Goal: Task Accomplishment & Management: Manage account settings

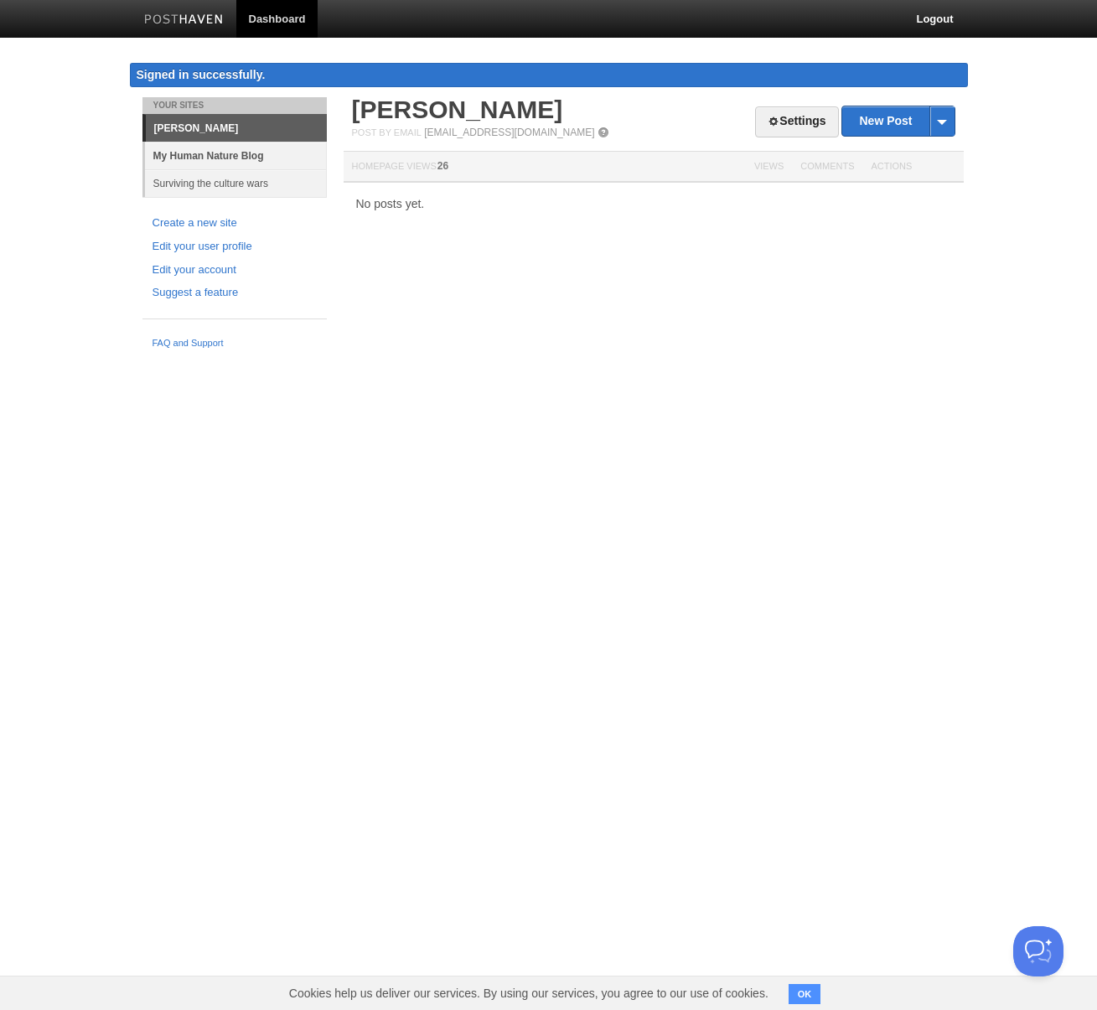
click at [203, 156] on link "My Human Nature Blog" at bounding box center [236, 156] width 182 height 28
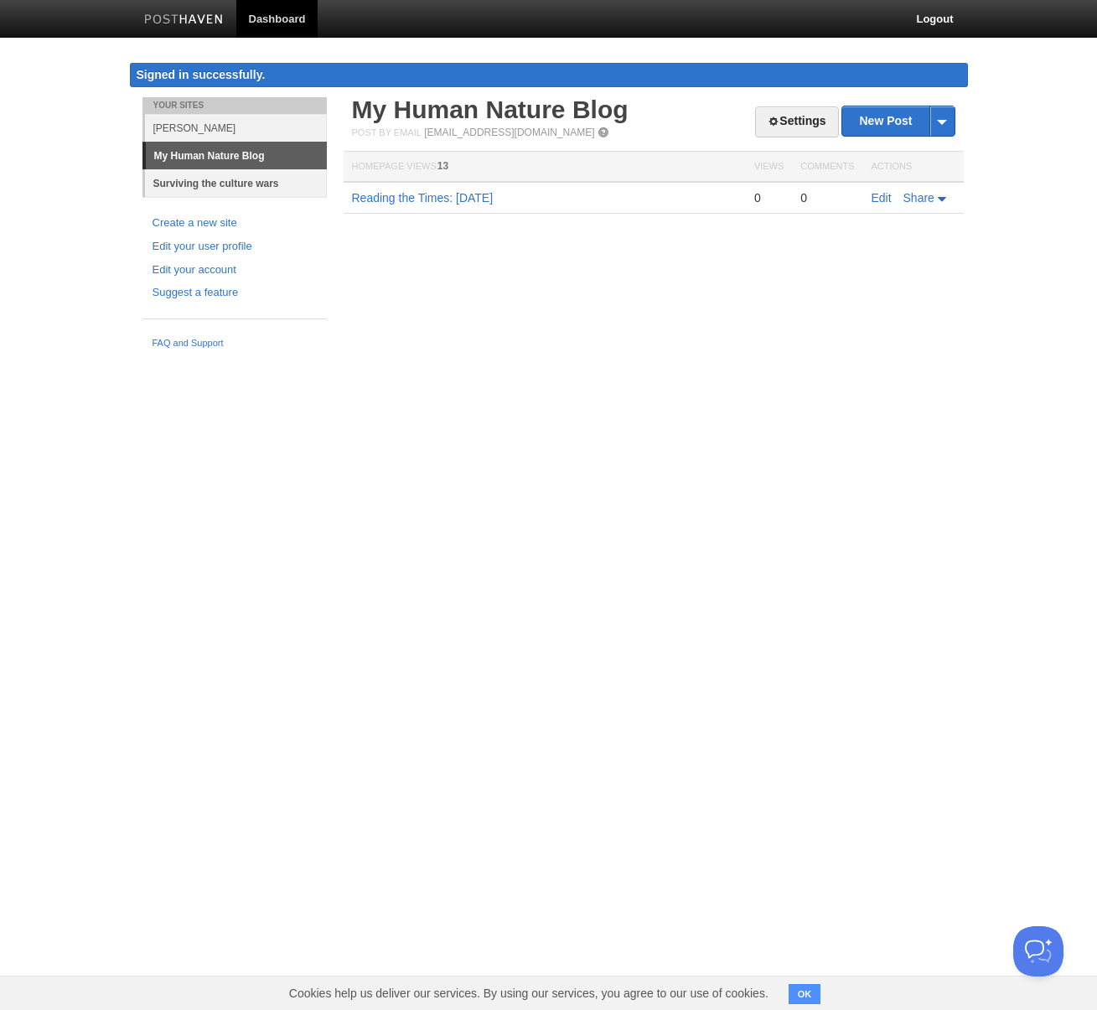
click at [229, 184] on link "Surviving the culture wars" at bounding box center [236, 183] width 182 height 28
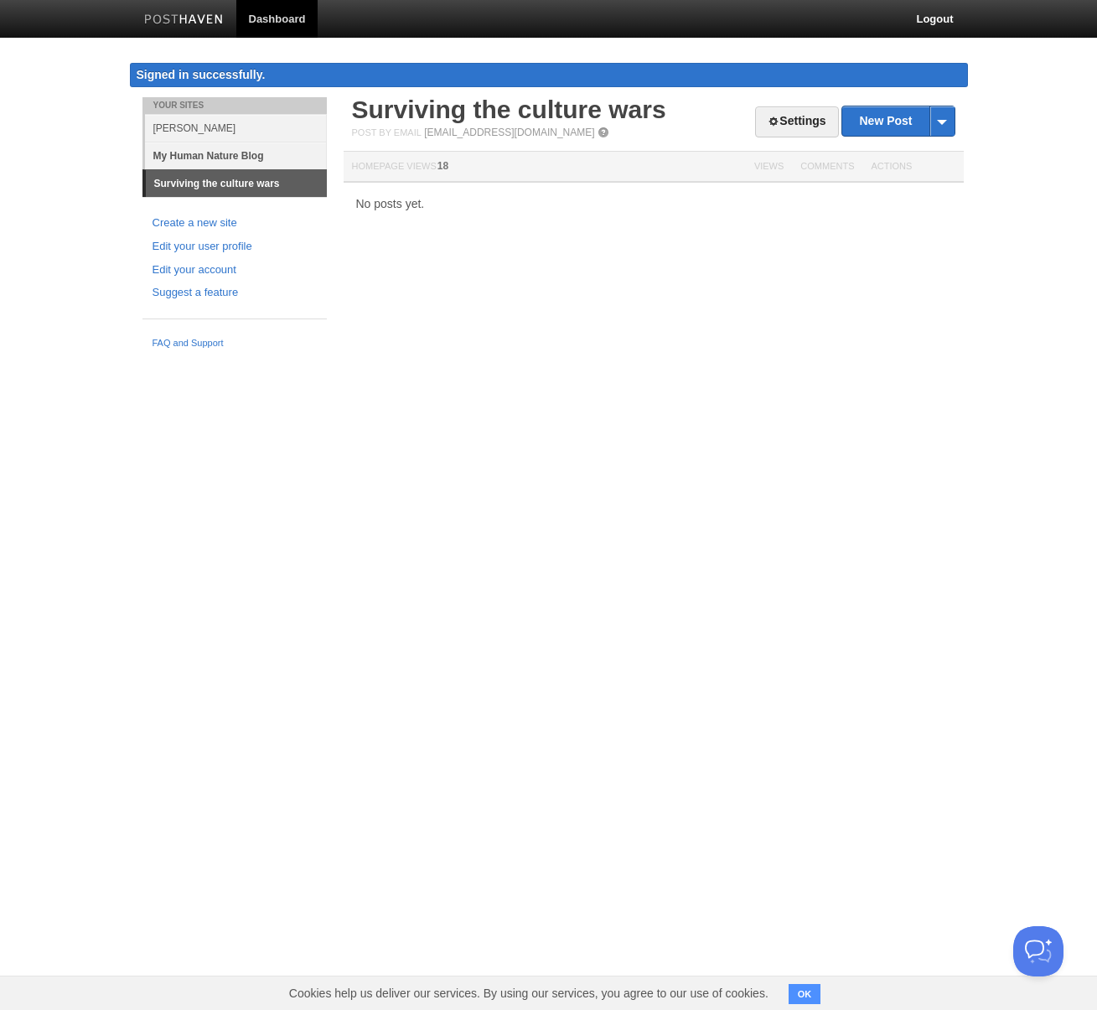
click at [208, 158] on link "My Human Nature Blog" at bounding box center [236, 156] width 182 height 28
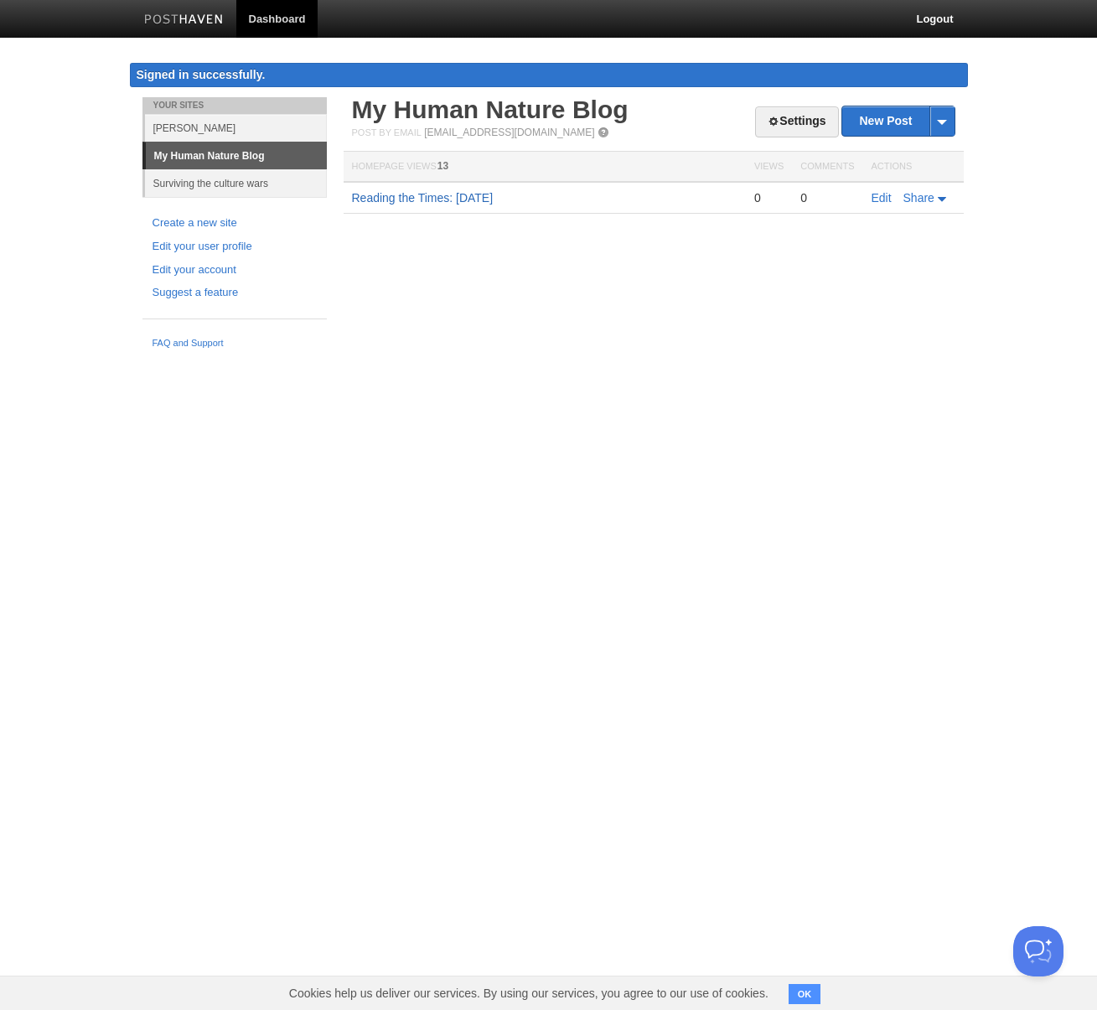
click at [446, 194] on link "Reading the Times: [DATE]" at bounding box center [423, 197] width 142 height 13
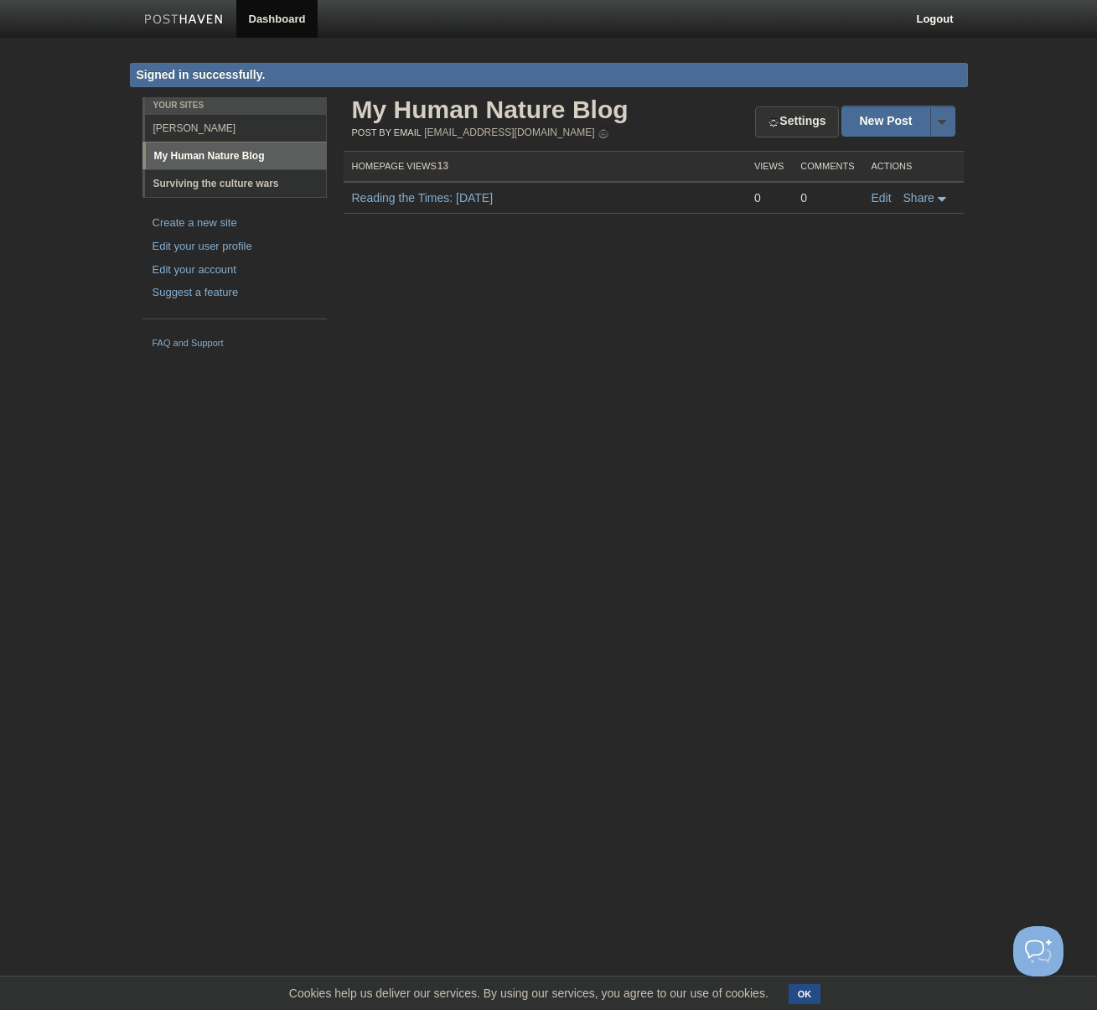
click at [204, 187] on link "Surviving the culture wars" at bounding box center [236, 183] width 182 height 28
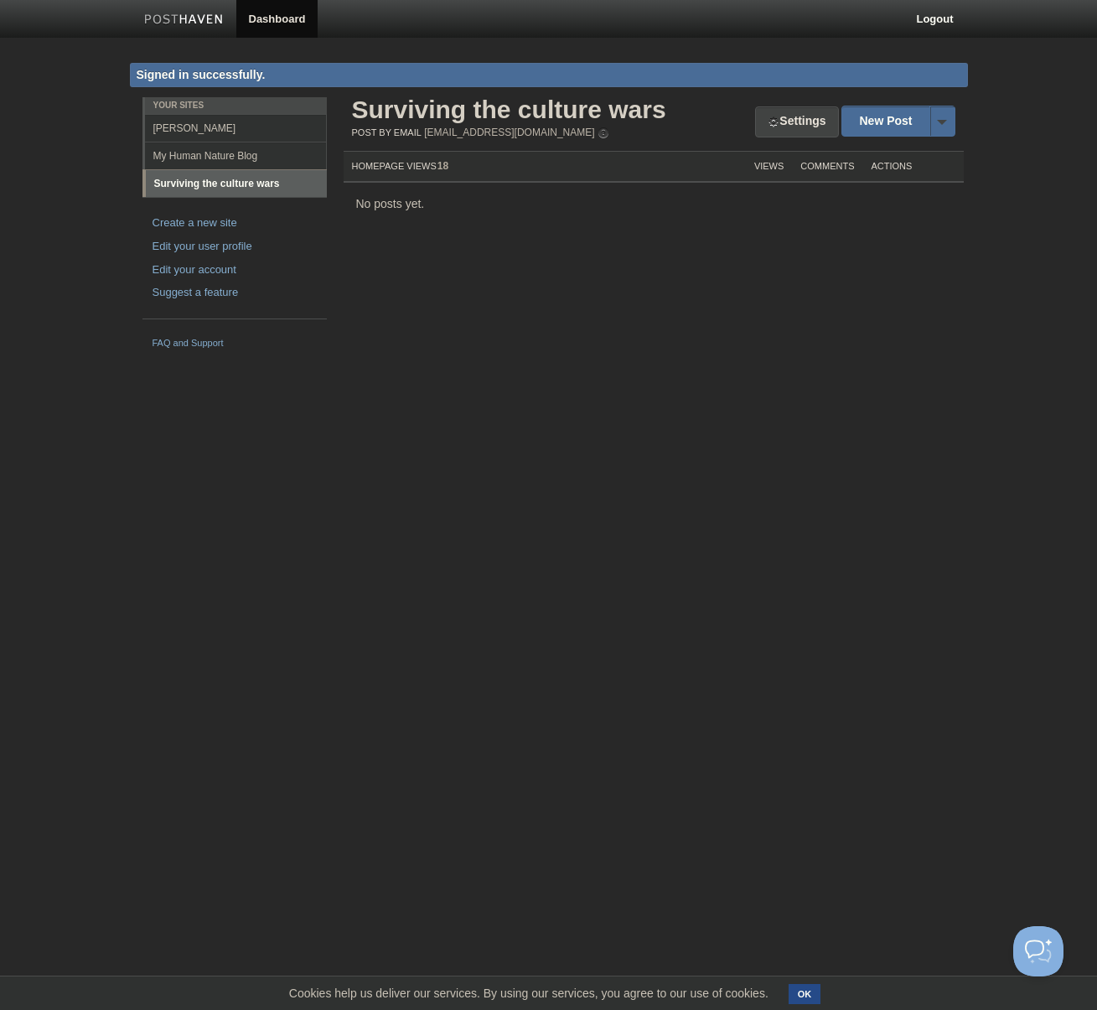
click at [781, 127] on link "Settings" at bounding box center [796, 121] width 83 height 31
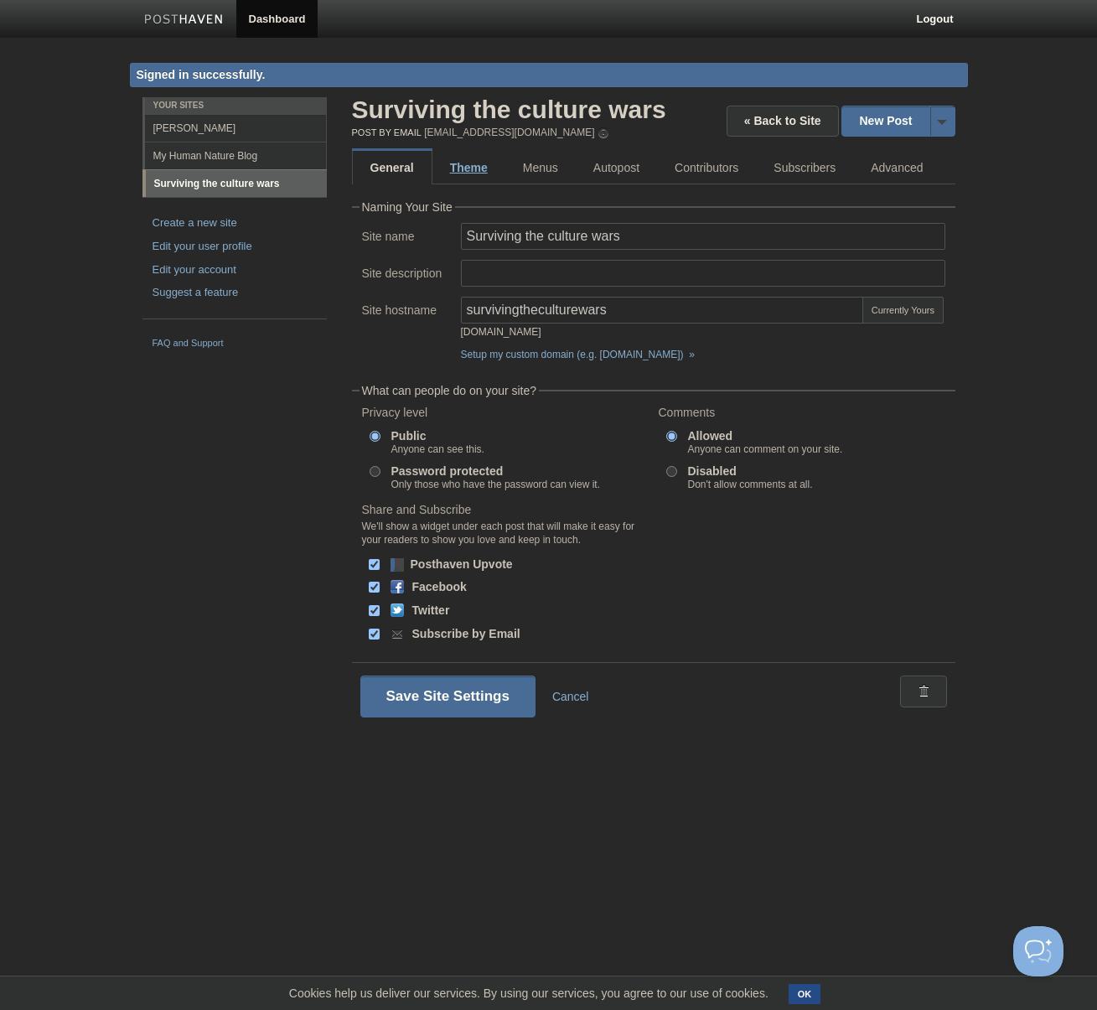
click at [467, 171] on link "Theme" at bounding box center [468, 168] width 73 height 34
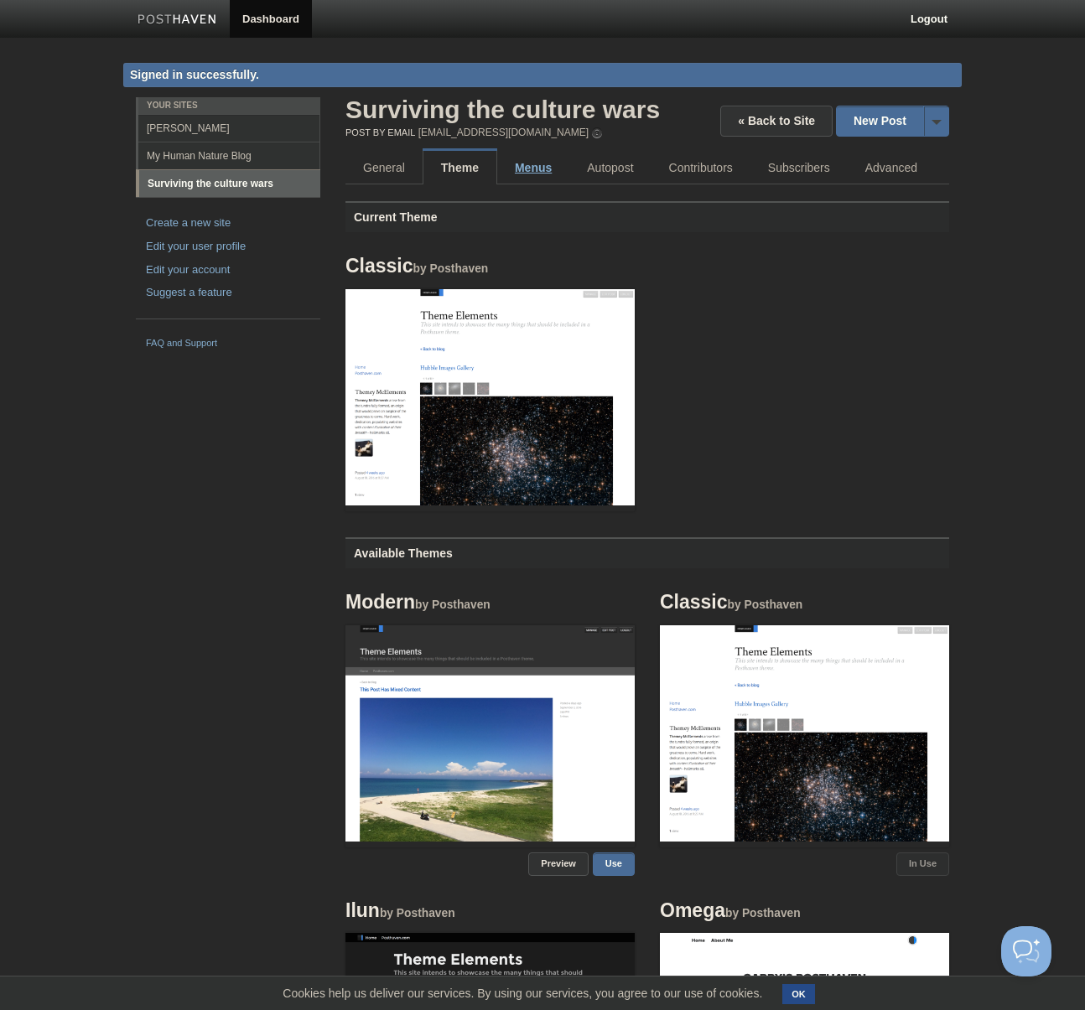
click at [541, 168] on link "Menus" at bounding box center [533, 168] width 72 height 34
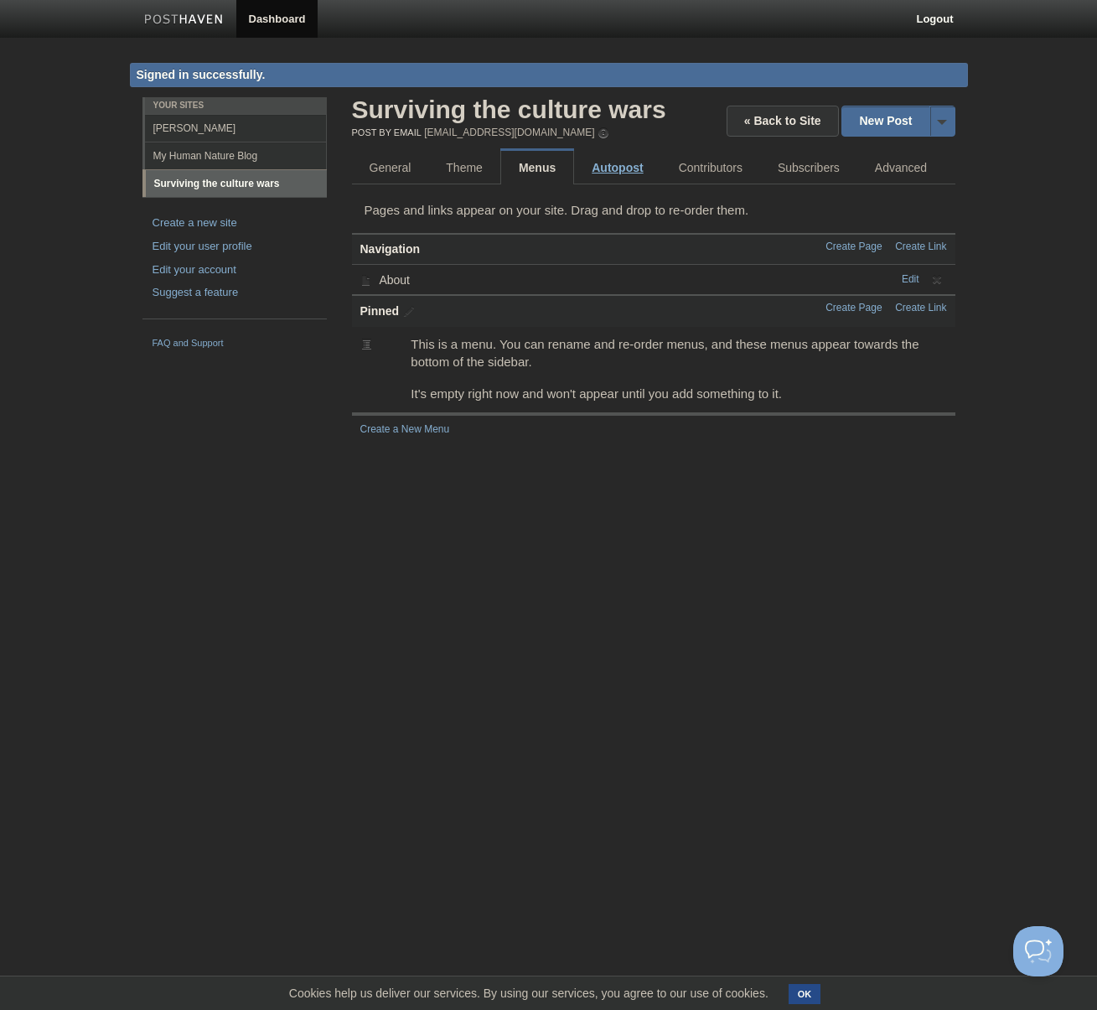
click at [608, 169] on link "Autopost" at bounding box center [617, 168] width 86 height 34
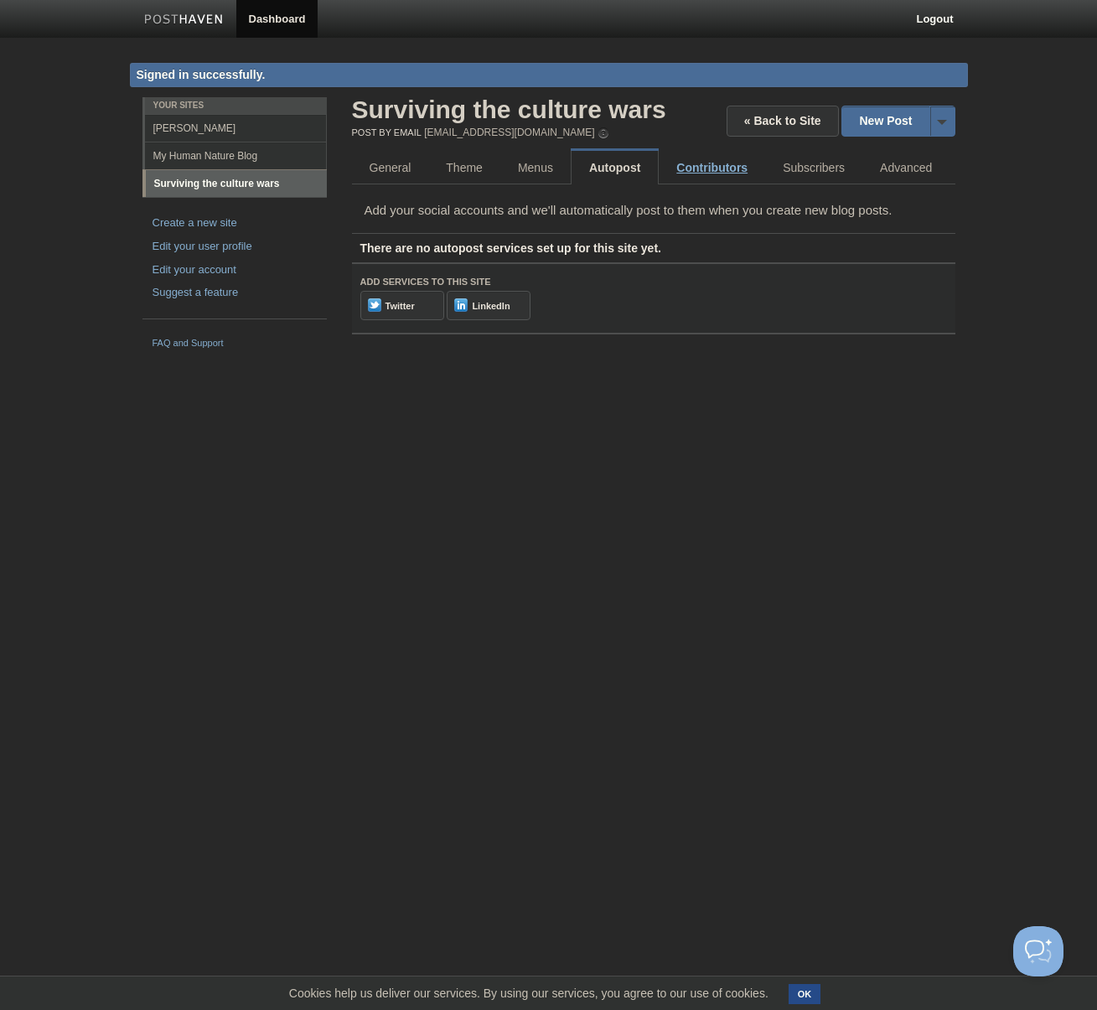
click at [706, 163] on link "Contributors" at bounding box center [712, 168] width 106 height 34
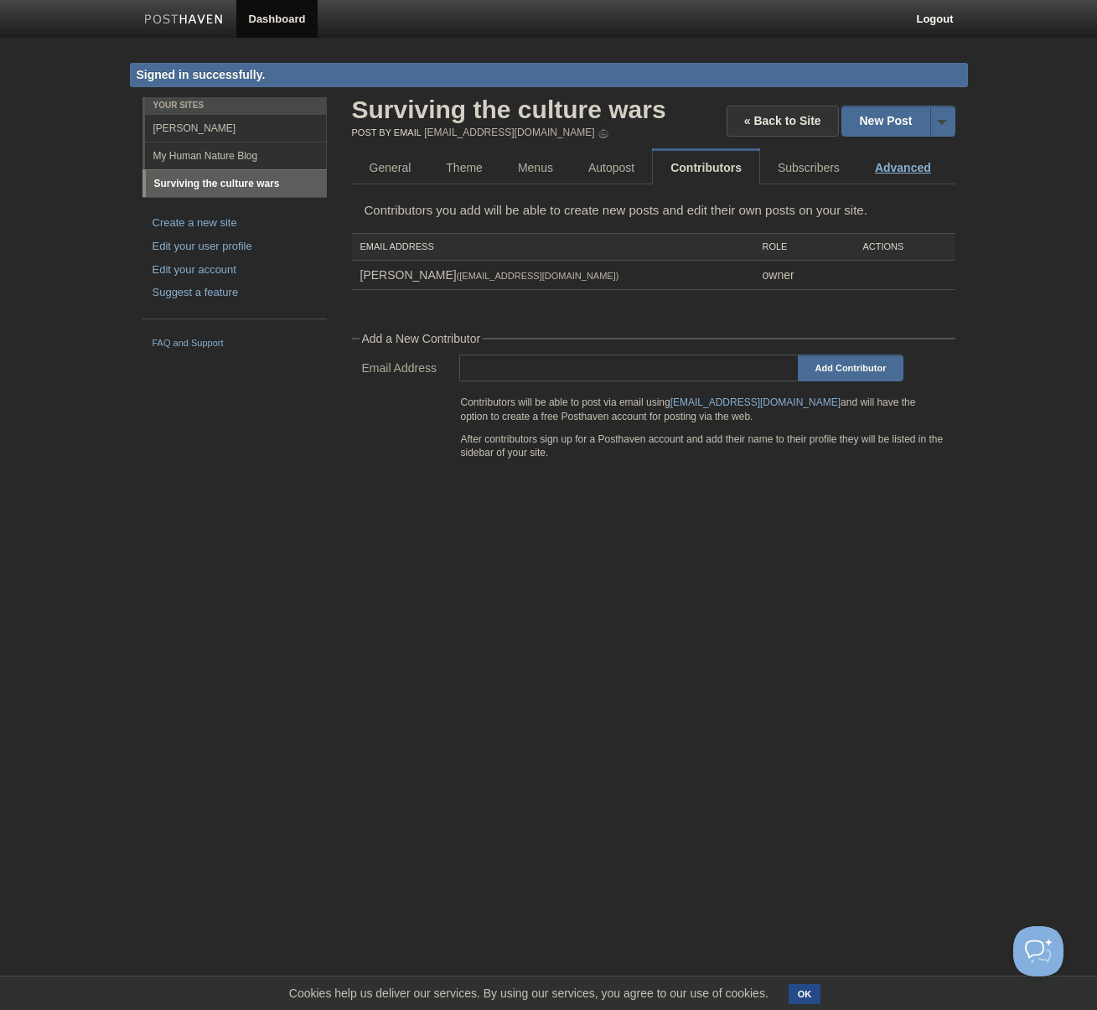
click at [892, 171] on link "Advanced" at bounding box center [902, 168] width 91 height 34
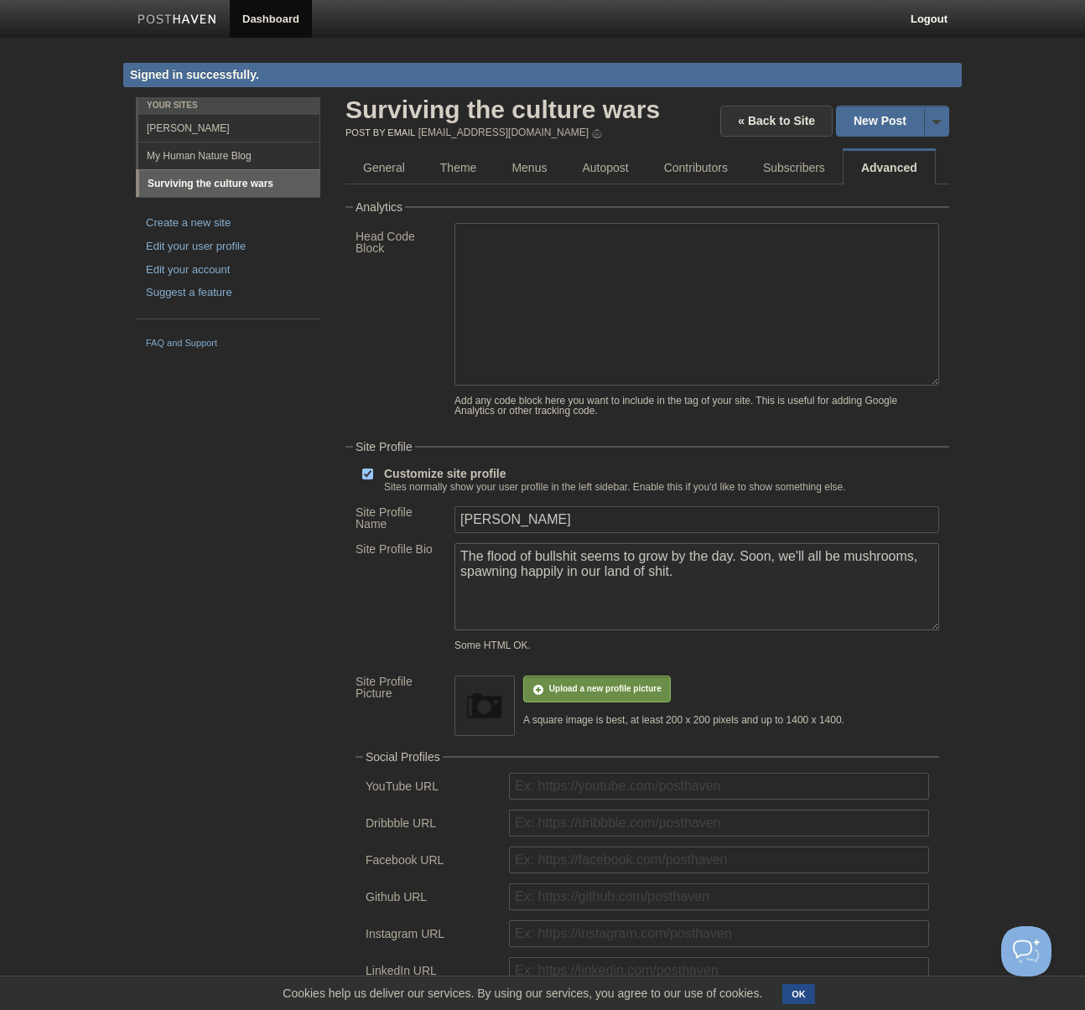
click at [577, 571] on textarea "The flood of bullshit seems to grow by the day. Soon, we'll all be mushrooms, s…" at bounding box center [696, 586] width 484 height 87
drag, startPoint x: 576, startPoint y: 571, endPoint x: 653, endPoint y: 571, distance: 77.1
click at [653, 571] on textarea "The flood of bullshit seems to grow by the day. Soon, we'll all be mushrooms, s…" at bounding box center [696, 586] width 484 height 87
type textarea "The flood of bullshit seems to grow by the day. Soon, we'll all be mushrooms, s…"
click at [290, 647] on div "Your Sites [PERSON_NAME] My Human Nature Blog Surviving the culture wars Create…" at bounding box center [542, 766] width 838 height 1339
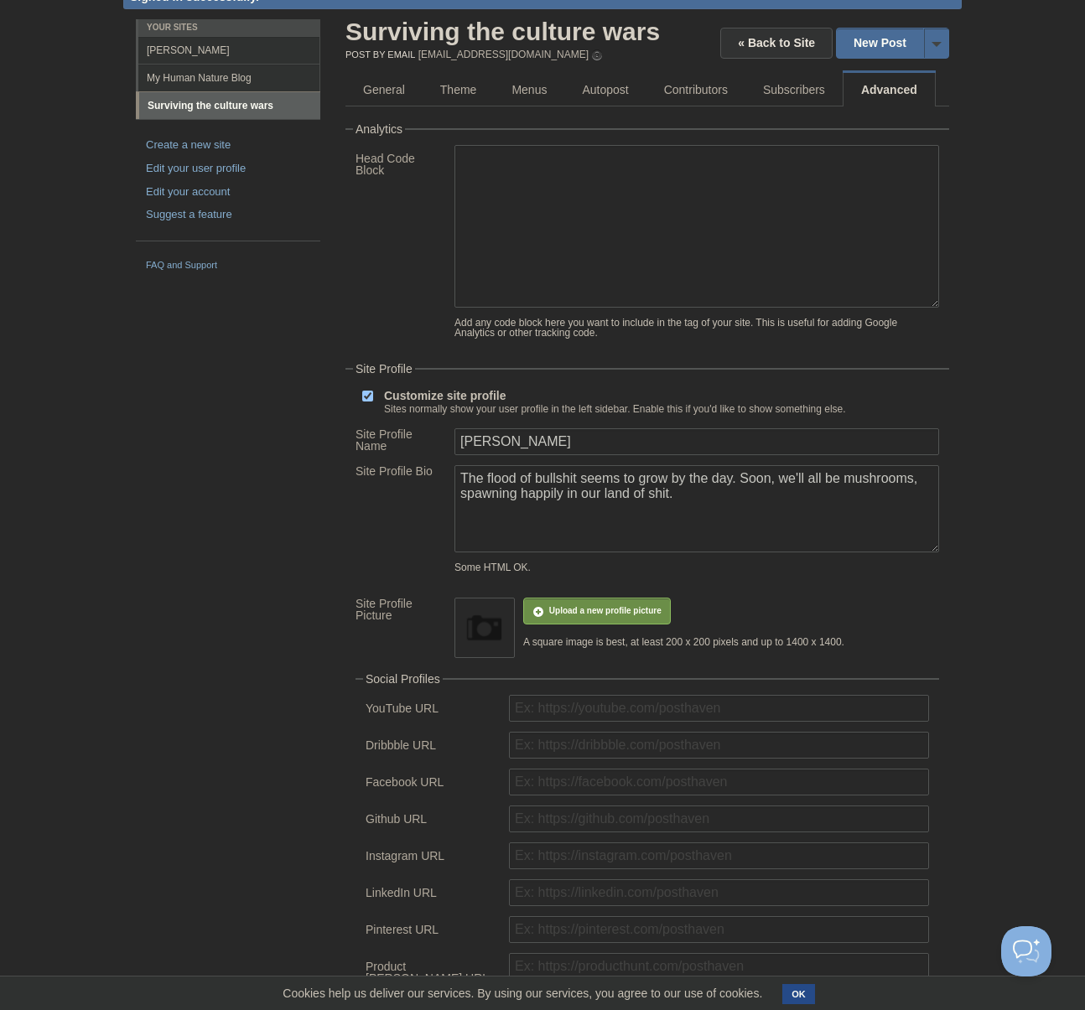
scroll to position [78, 0]
drag, startPoint x: 602, startPoint y: 344, endPoint x: 456, endPoint y: 338, distance: 146.0
click at [456, 338] on div "Add any code block here you want to include in the tag of your site. This is us…" at bounding box center [696, 328] width 484 height 20
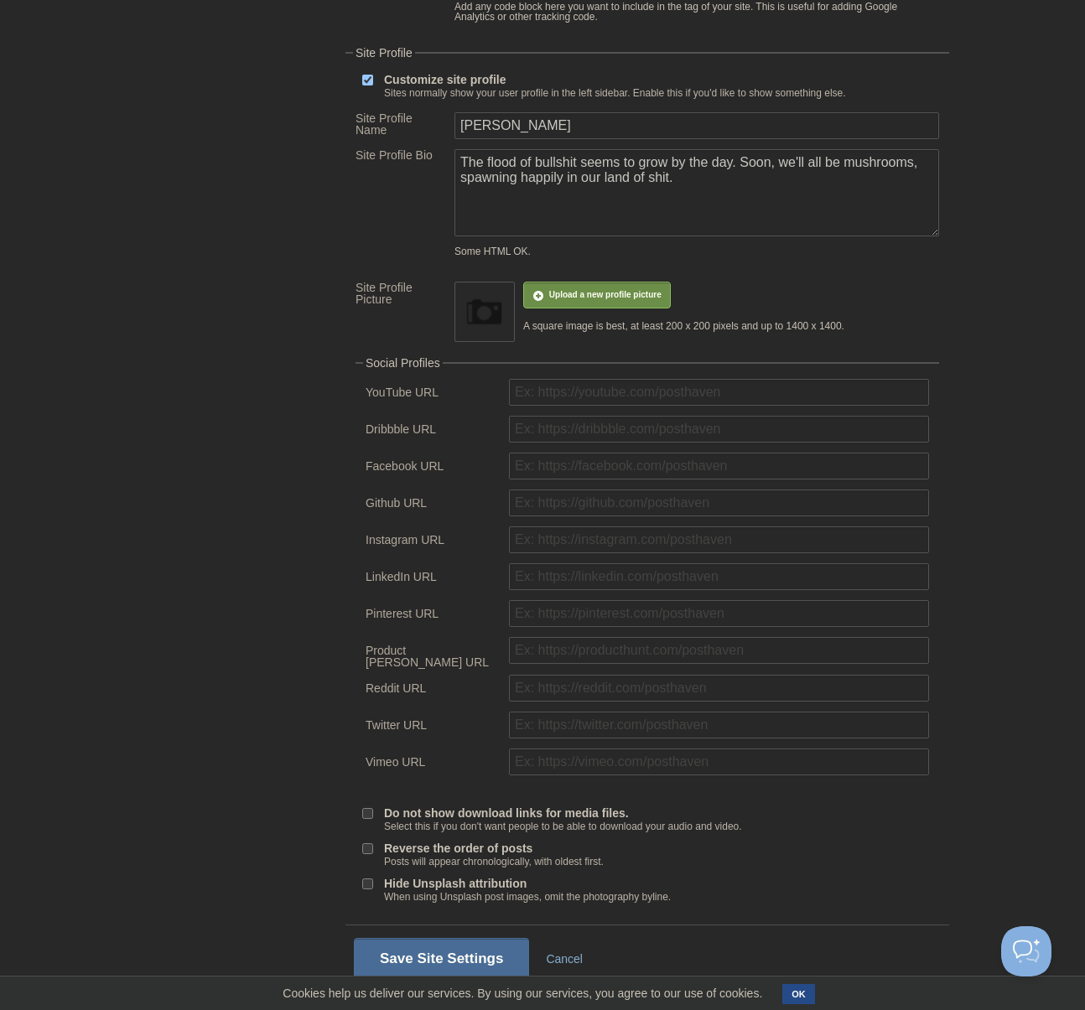
scroll to position [444, 0]
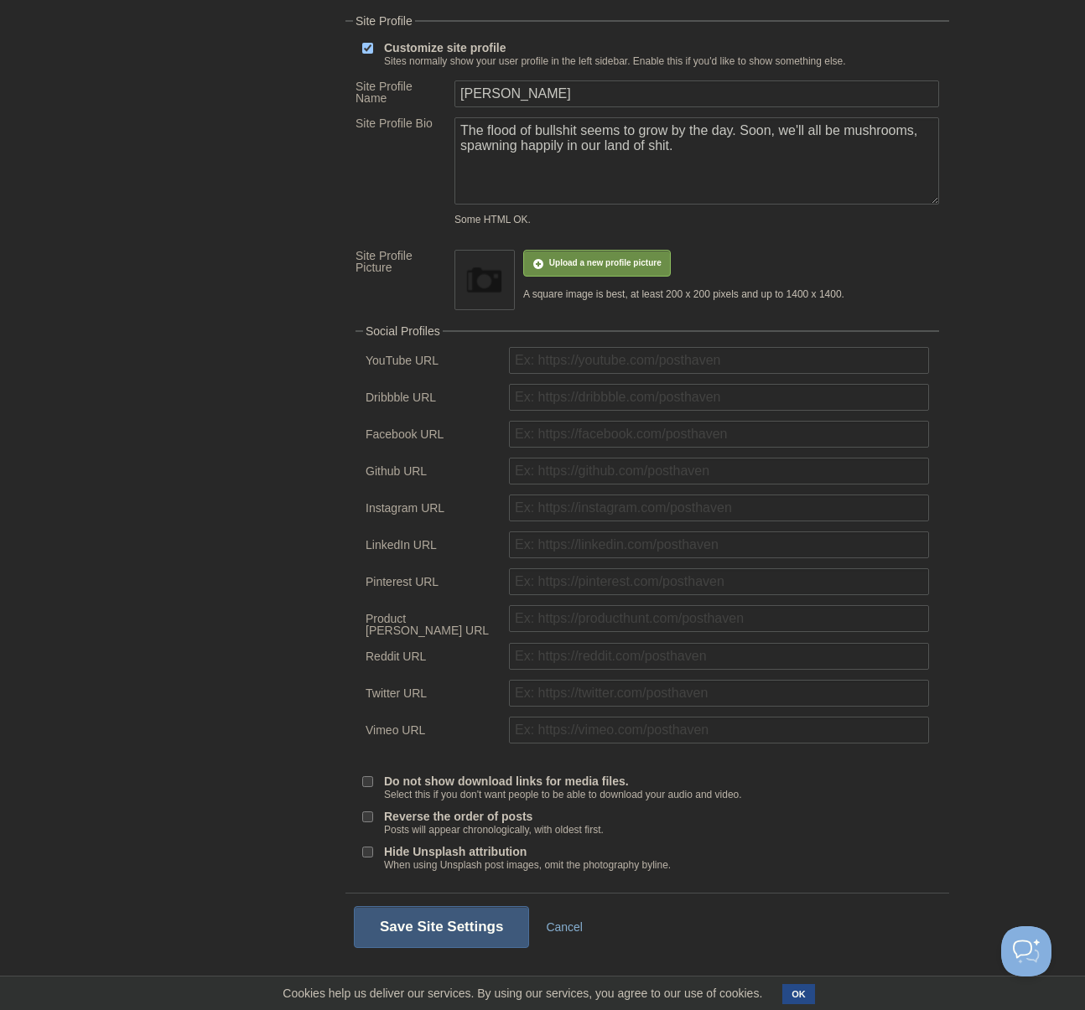
click at [429, 929] on button "Save Site Settings" at bounding box center [441, 927] width 175 height 42
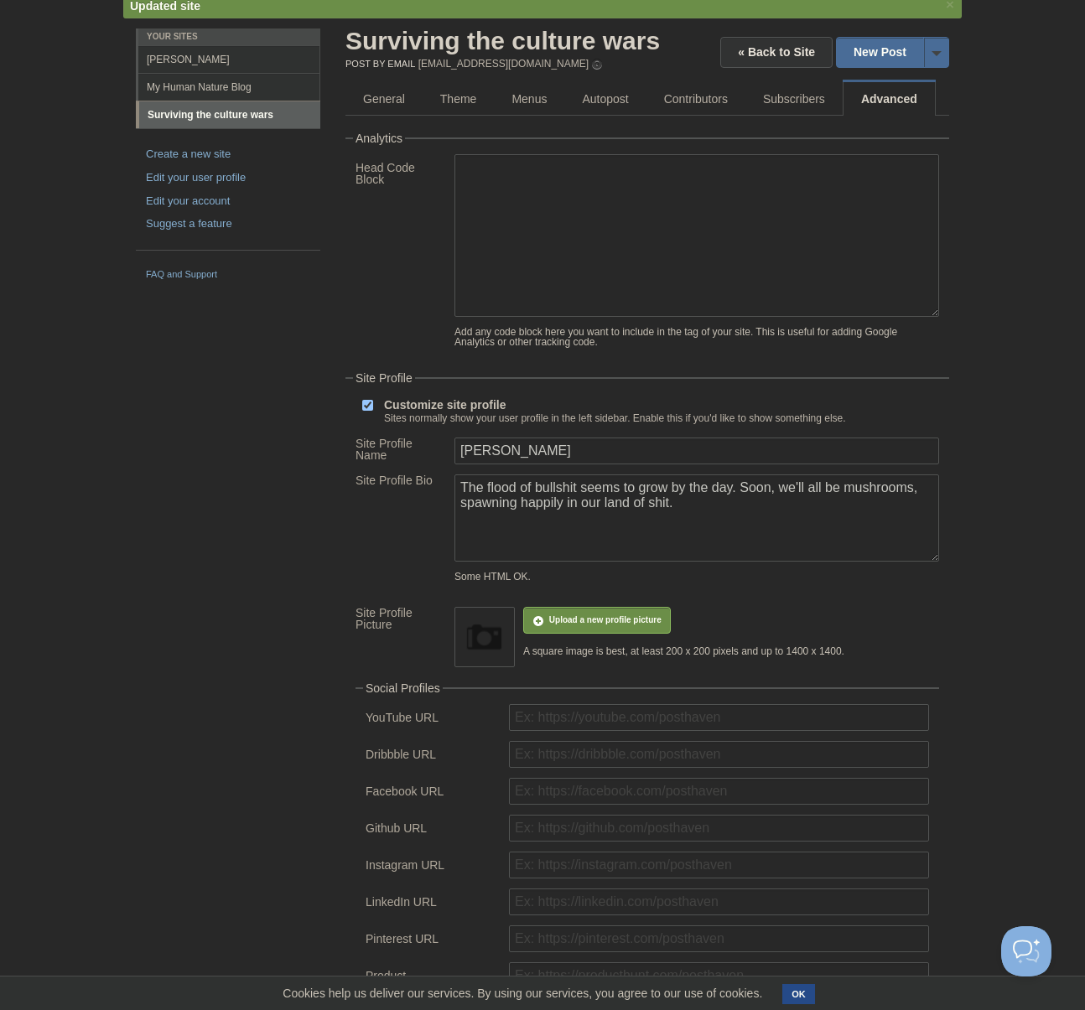
scroll to position [97, 0]
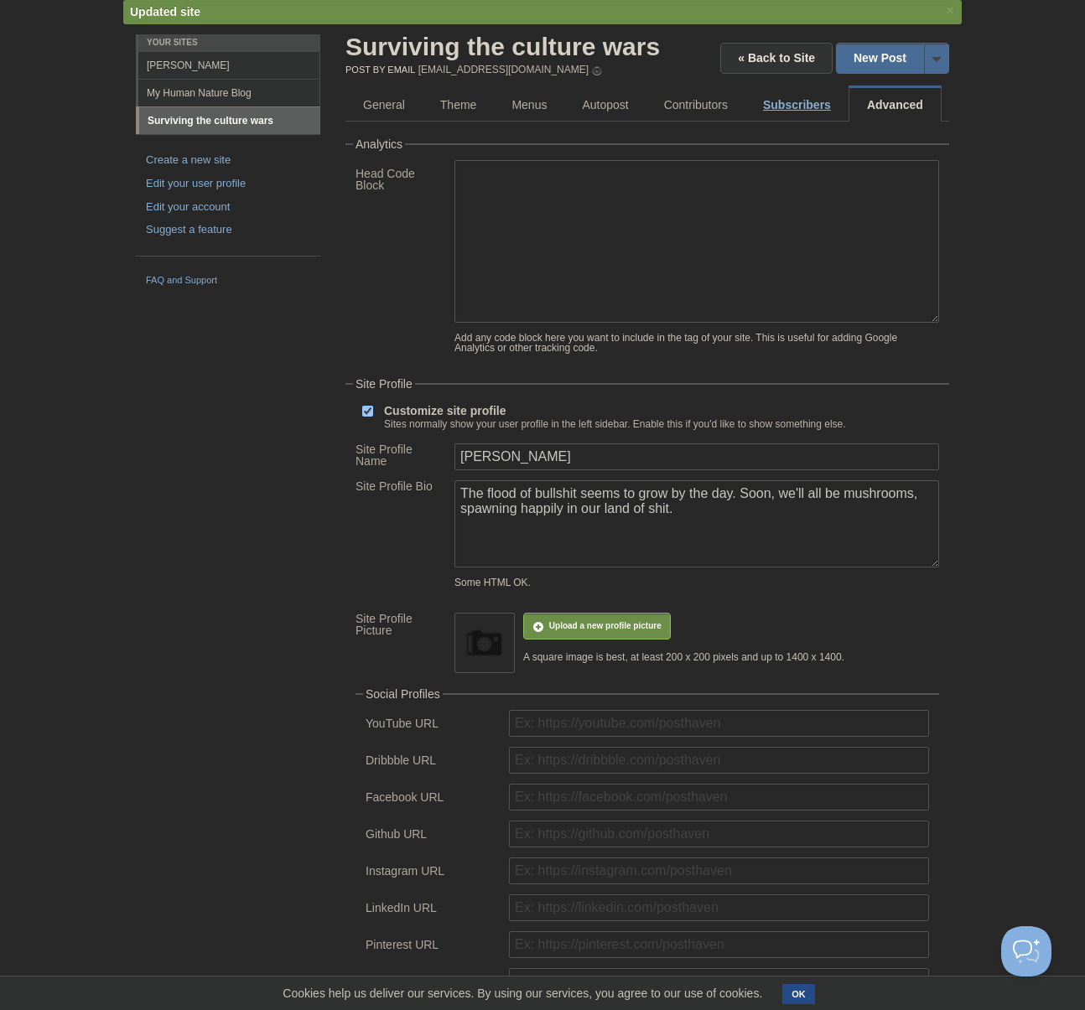
click at [787, 110] on link "Subscribers" at bounding box center [796, 105] width 103 height 34
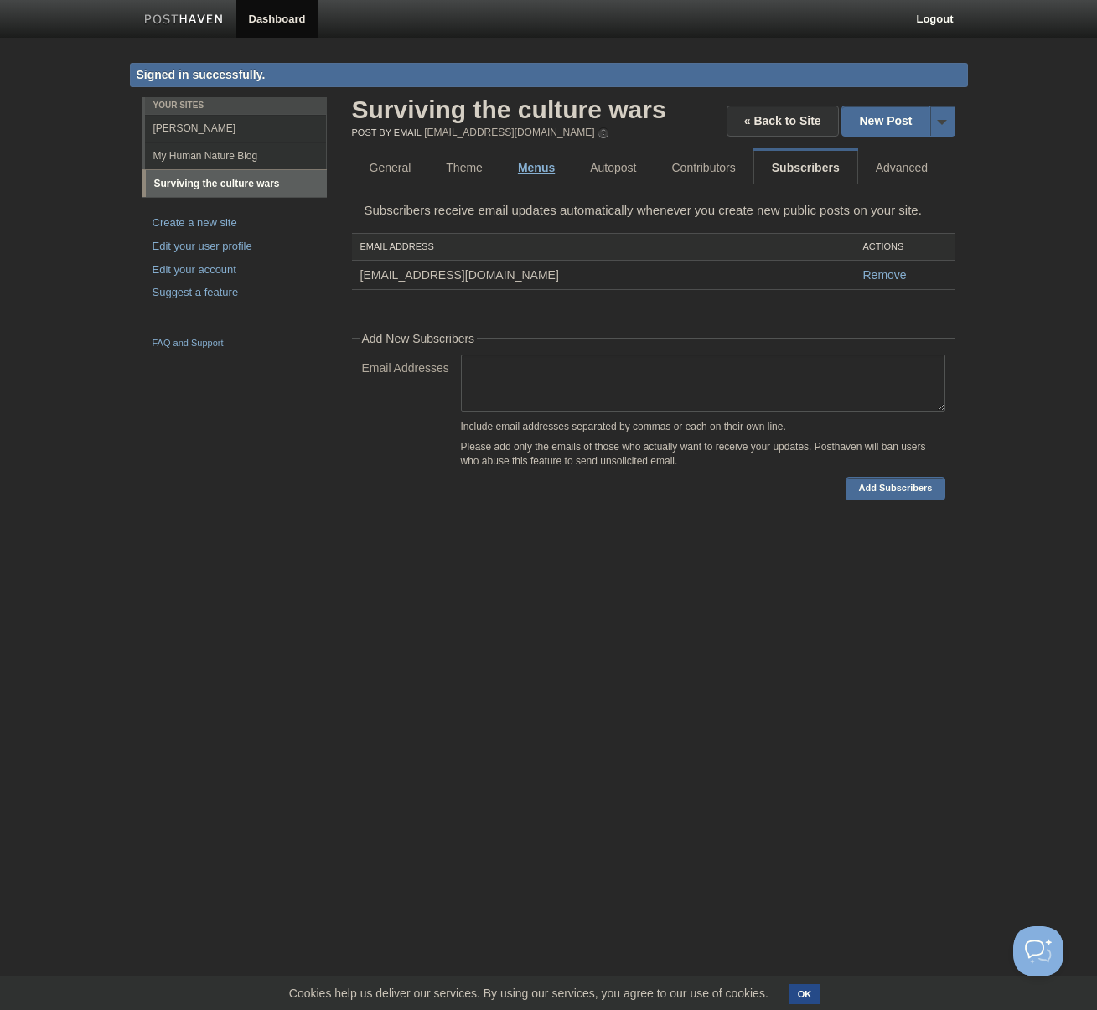
click at [533, 173] on link "Menus" at bounding box center [536, 168] width 72 height 34
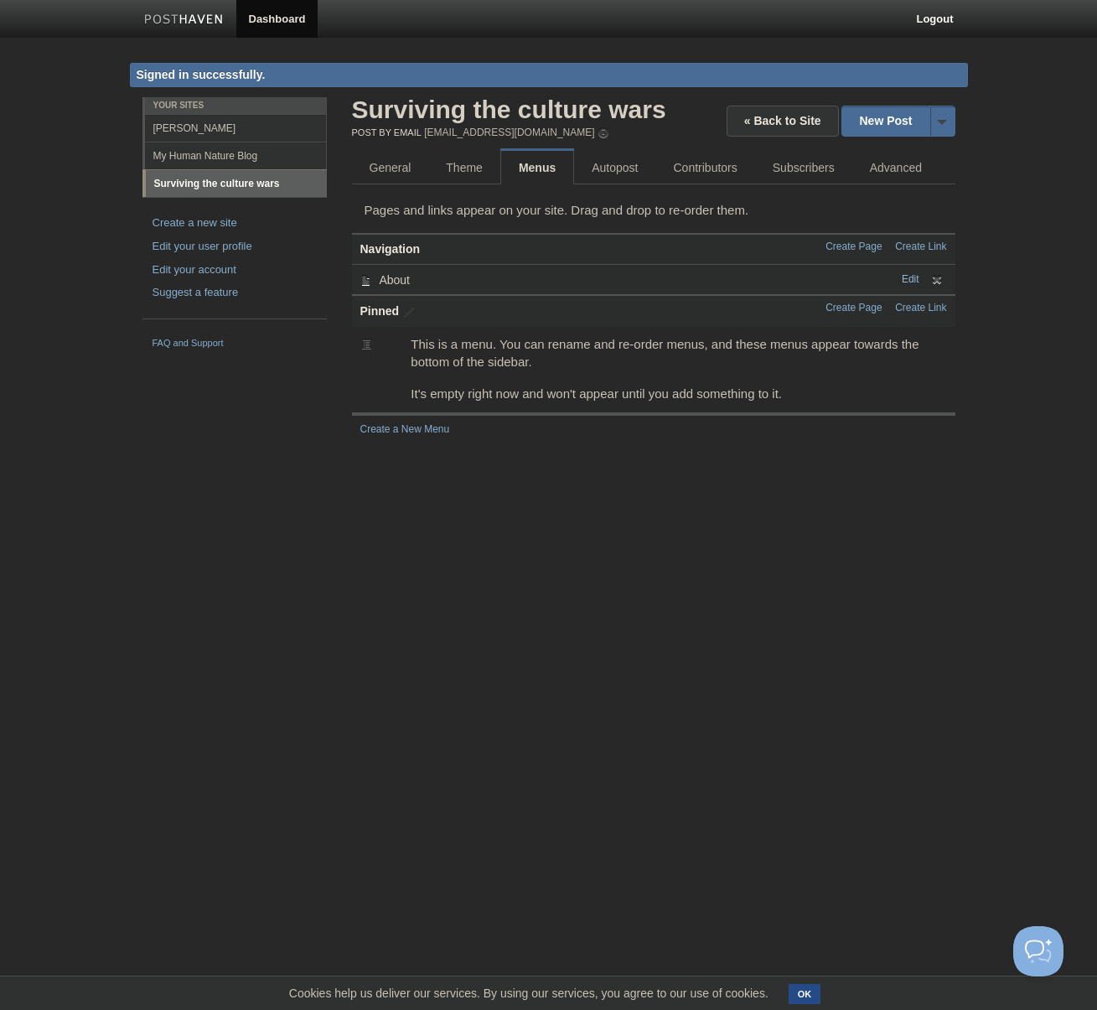
click at [909, 280] on link "Edit" at bounding box center [911, 279] width 18 height 12
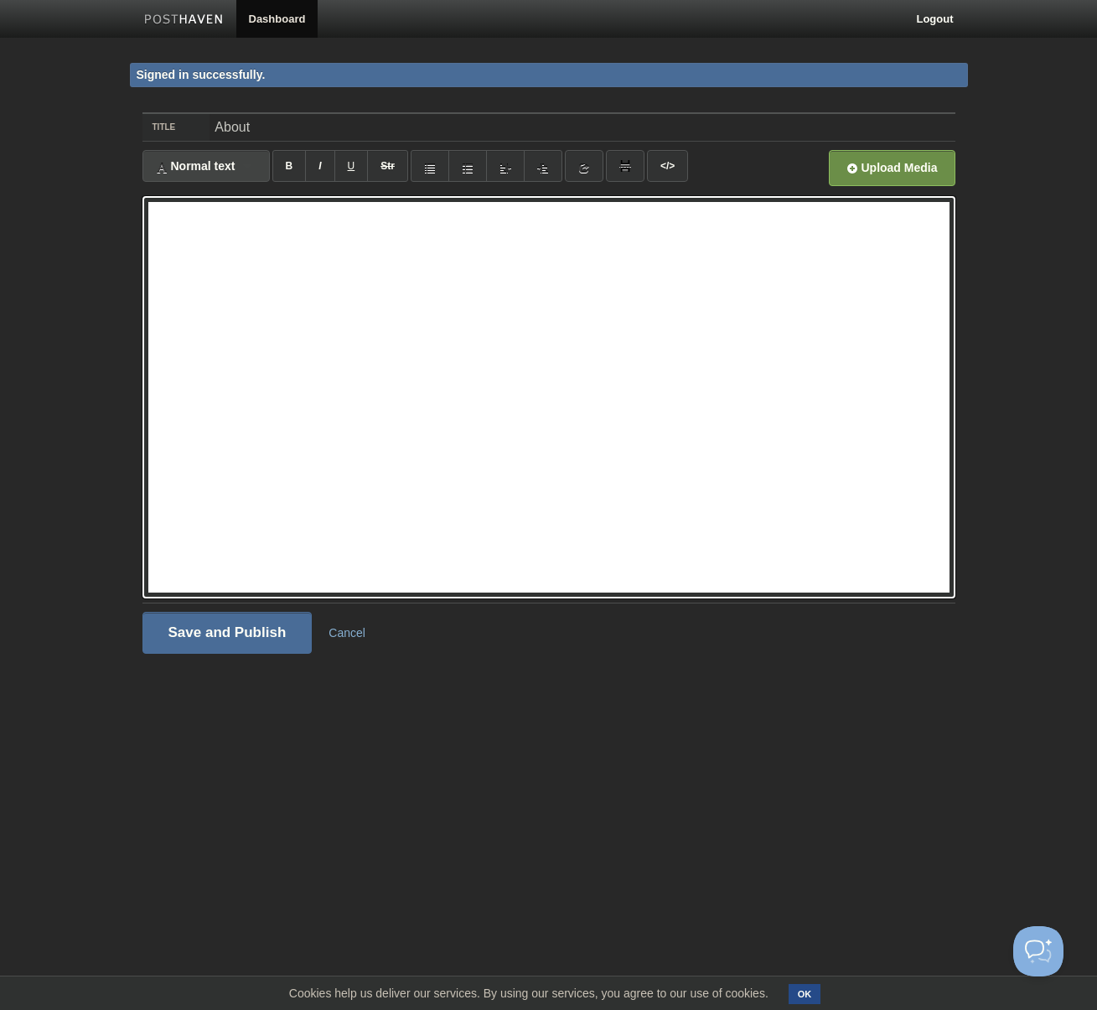
click at [252, 170] on div "Normal text Normal text Heading 1 Heading 2 Heading 3" at bounding box center [205, 166] width 127 height 32
click at [252, 171] on div "Normal text Normal text Heading 1 Heading 2 Heading 3" at bounding box center [205, 166] width 127 height 32
click at [253, 168] on div "Normal text Normal text Heading 1 Heading 2 Heading 3" at bounding box center [205, 166] width 127 height 32
click at [209, 196] on link "Normal text" at bounding box center [206, 195] width 126 height 25
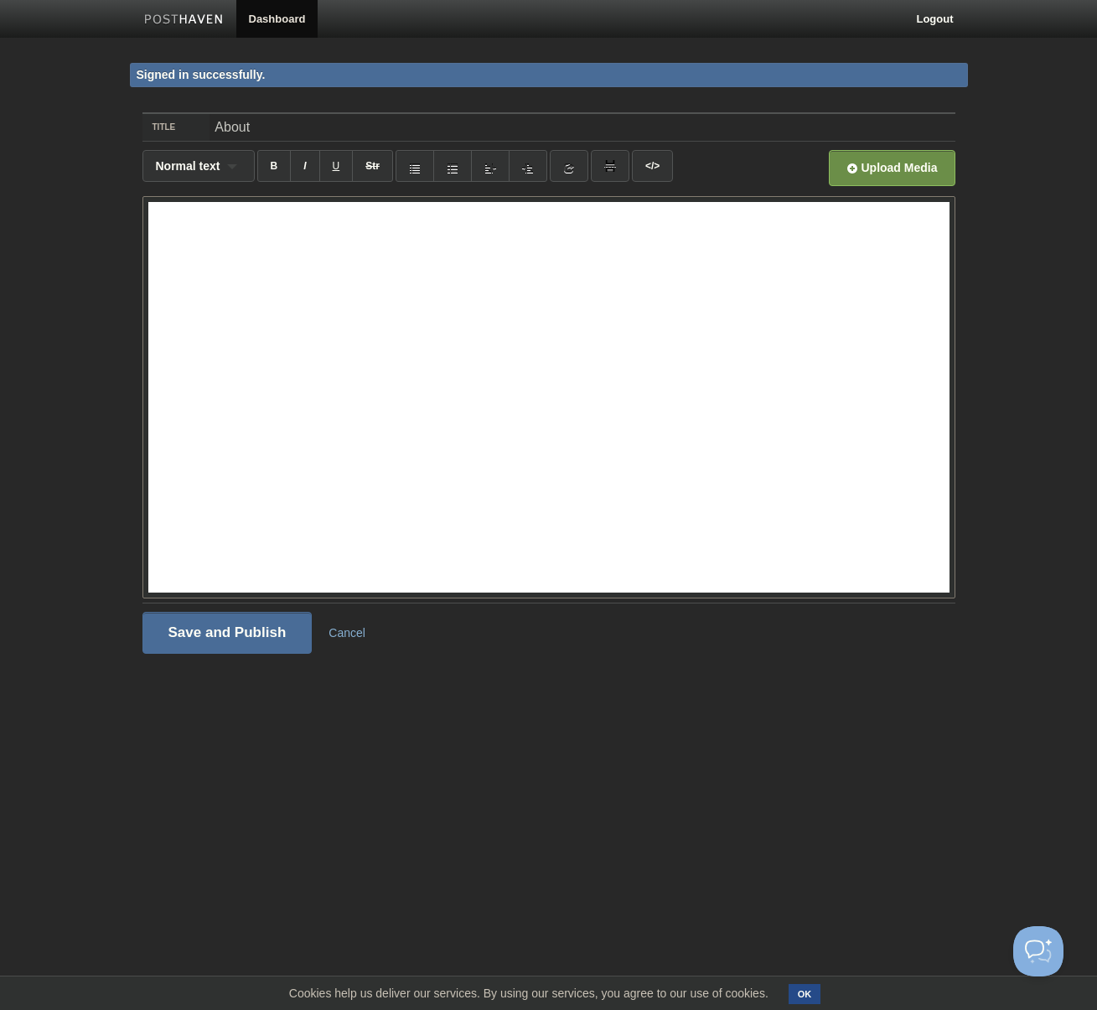
click at [815, 993] on button "OK" at bounding box center [805, 994] width 33 height 20
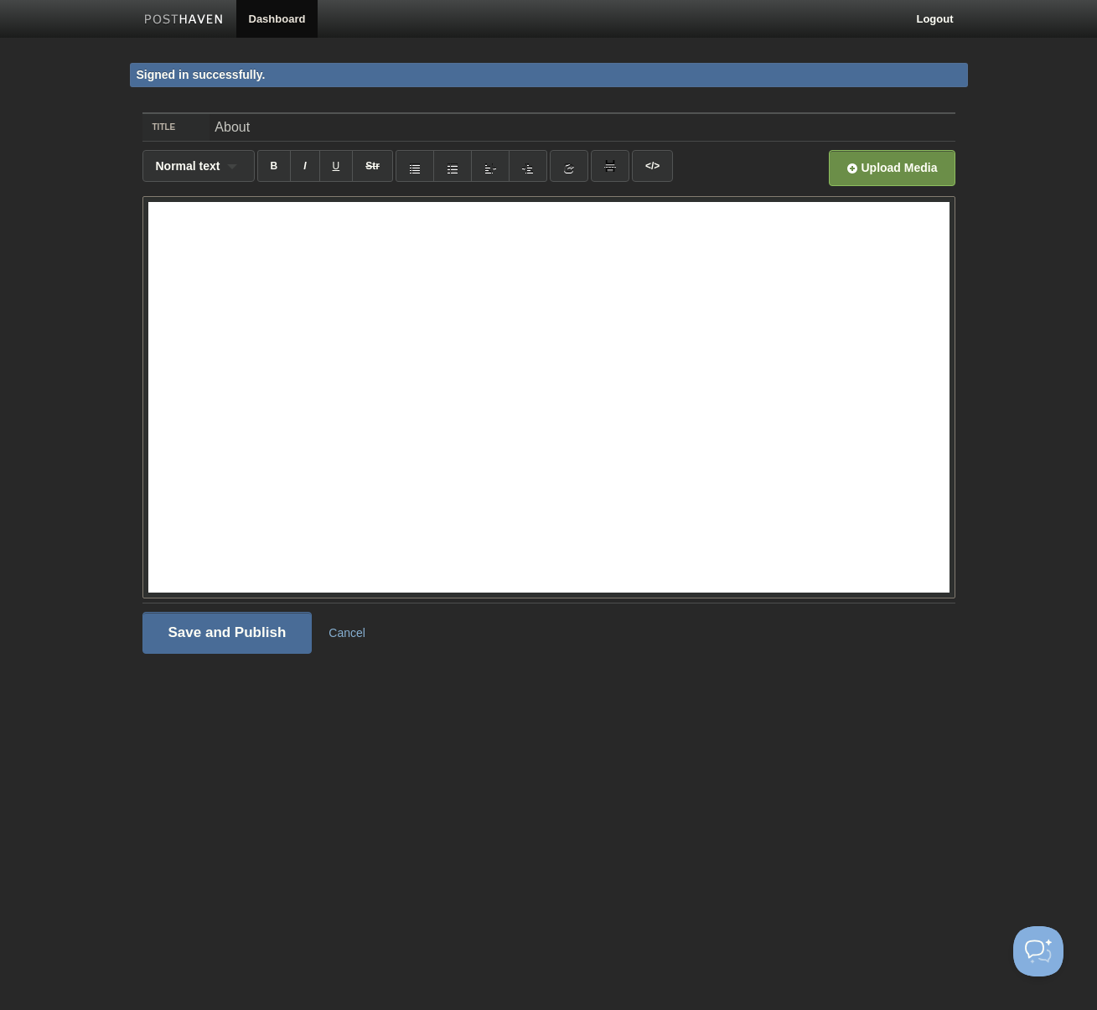
click at [88, 403] on body "Dashboard Logout Signed in successfully. Signed in successfully. × Updated site…" at bounding box center [548, 358] width 1097 height 717
click at [341, 637] on link "Cancel" at bounding box center [347, 632] width 37 height 13
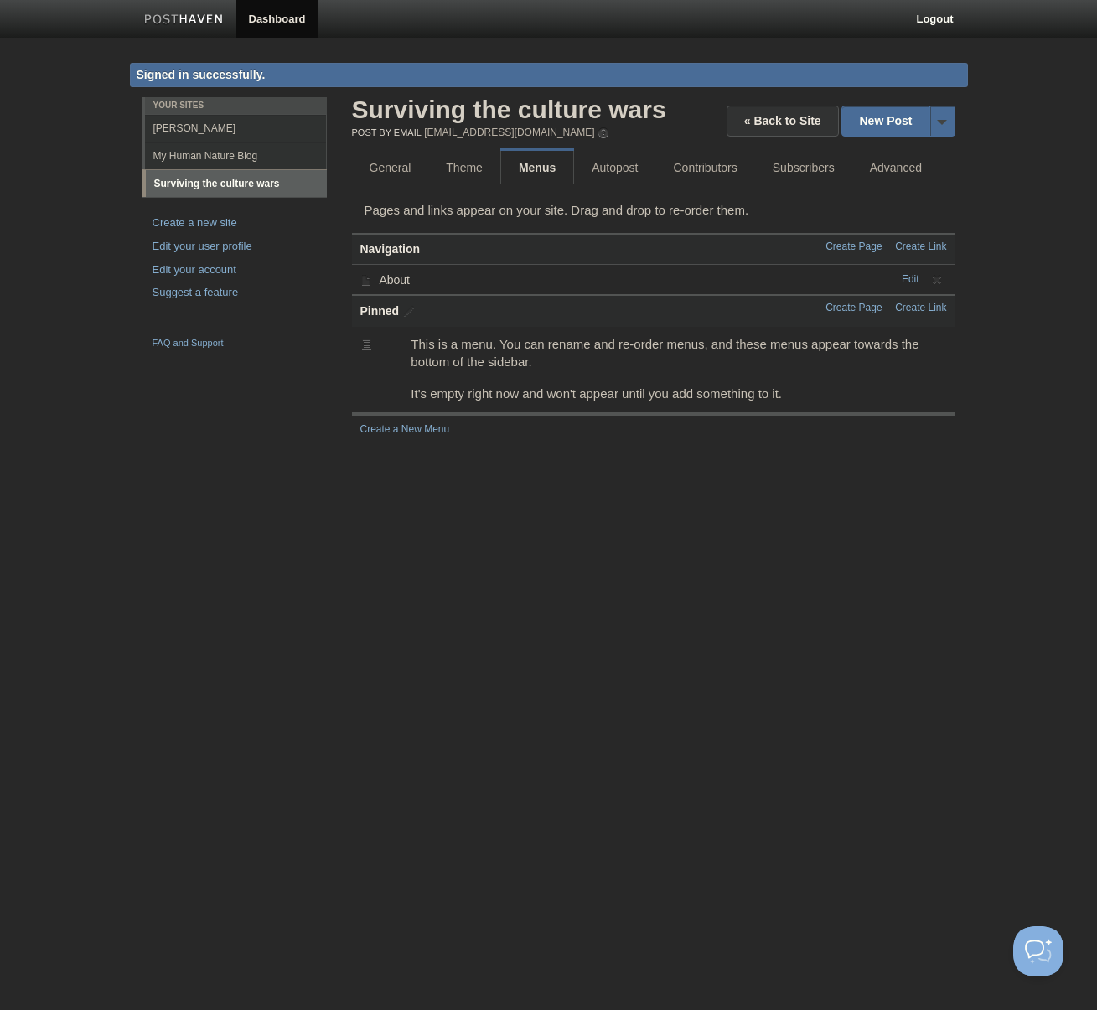
drag, startPoint x: 366, startPoint y: 210, endPoint x: 750, endPoint y: 211, distance: 383.9
click at [750, 211] on p "Pages and links appear on your site. Drag and drop to re-order them." at bounding box center [654, 210] width 578 height 18
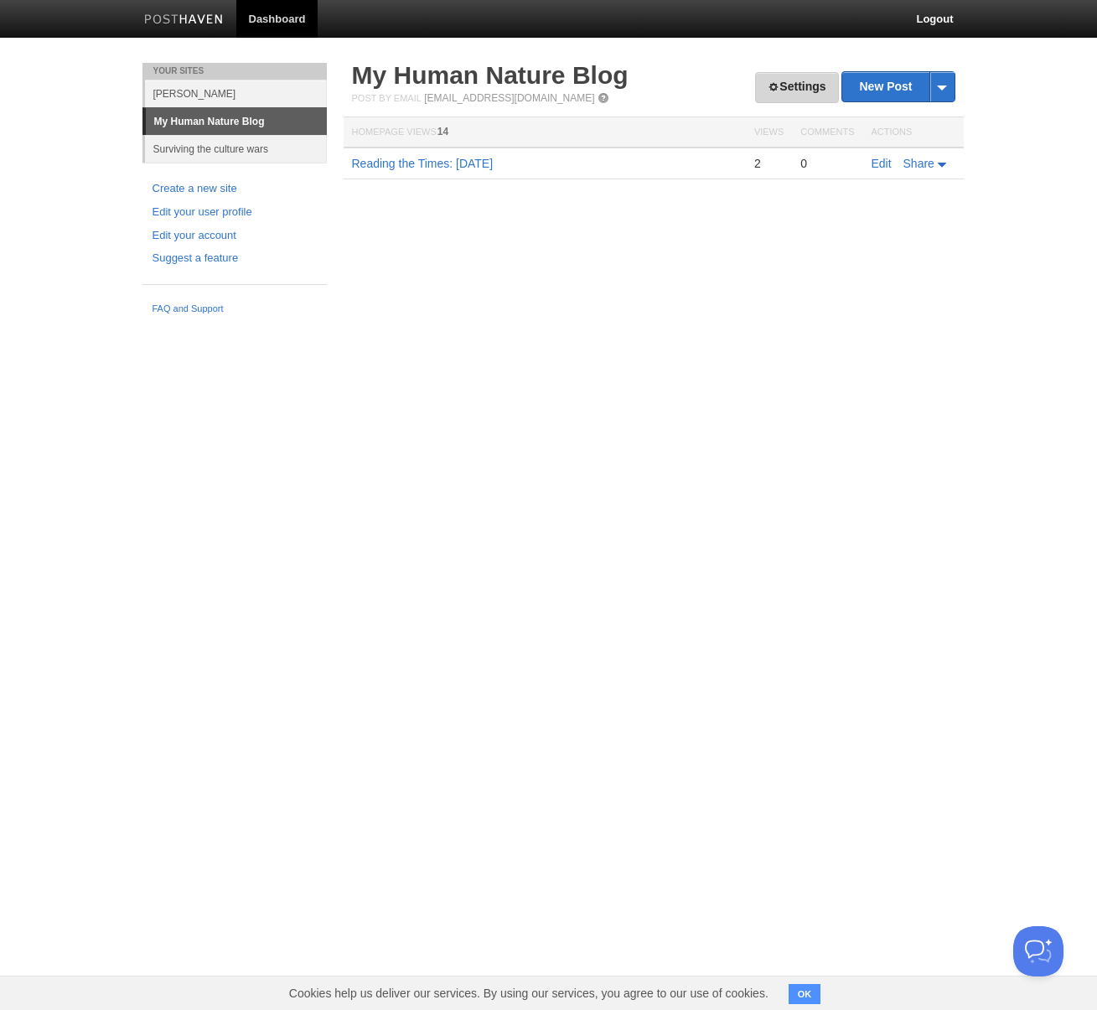
click at [779, 94] on link "Settings" at bounding box center [796, 87] width 83 height 31
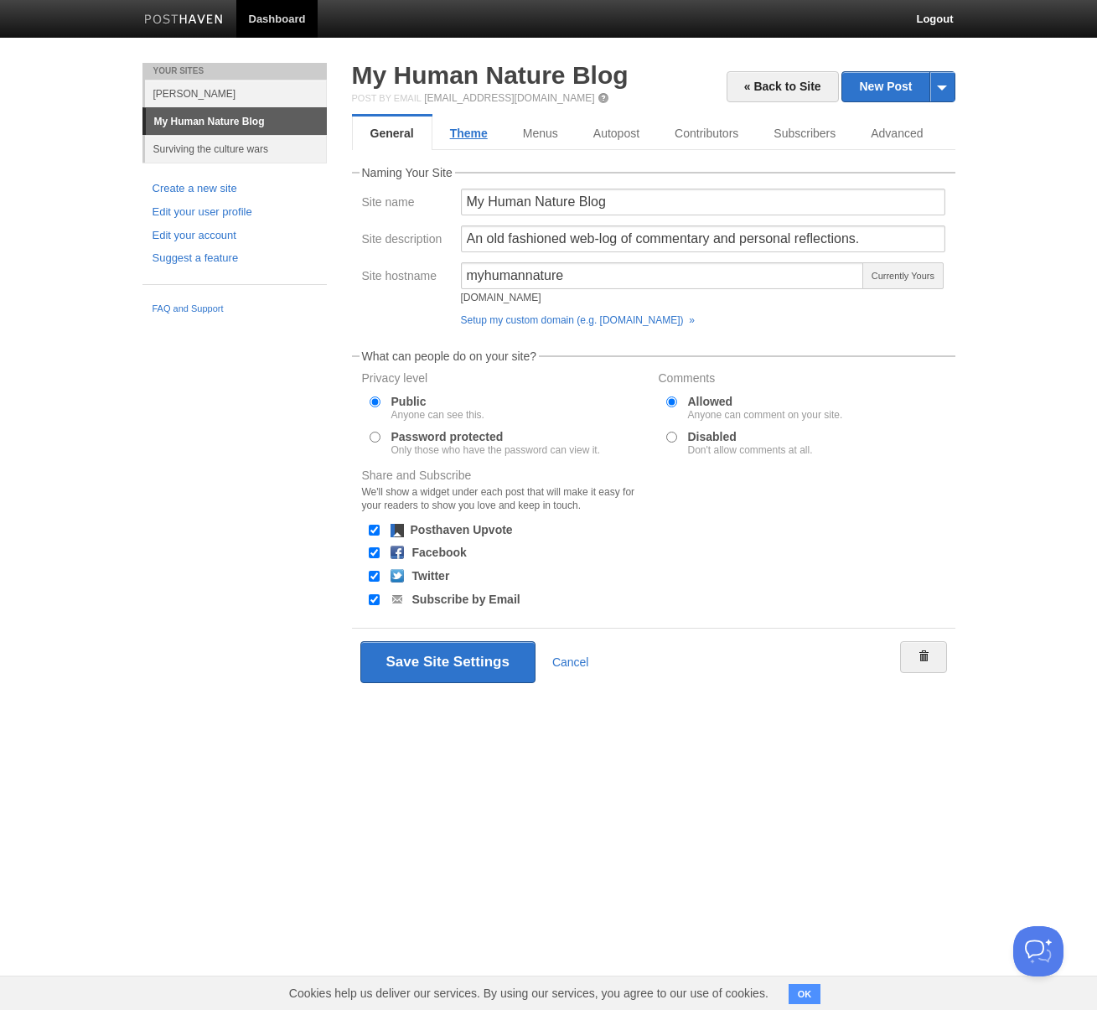
click at [479, 135] on link "Theme" at bounding box center [468, 134] width 73 height 34
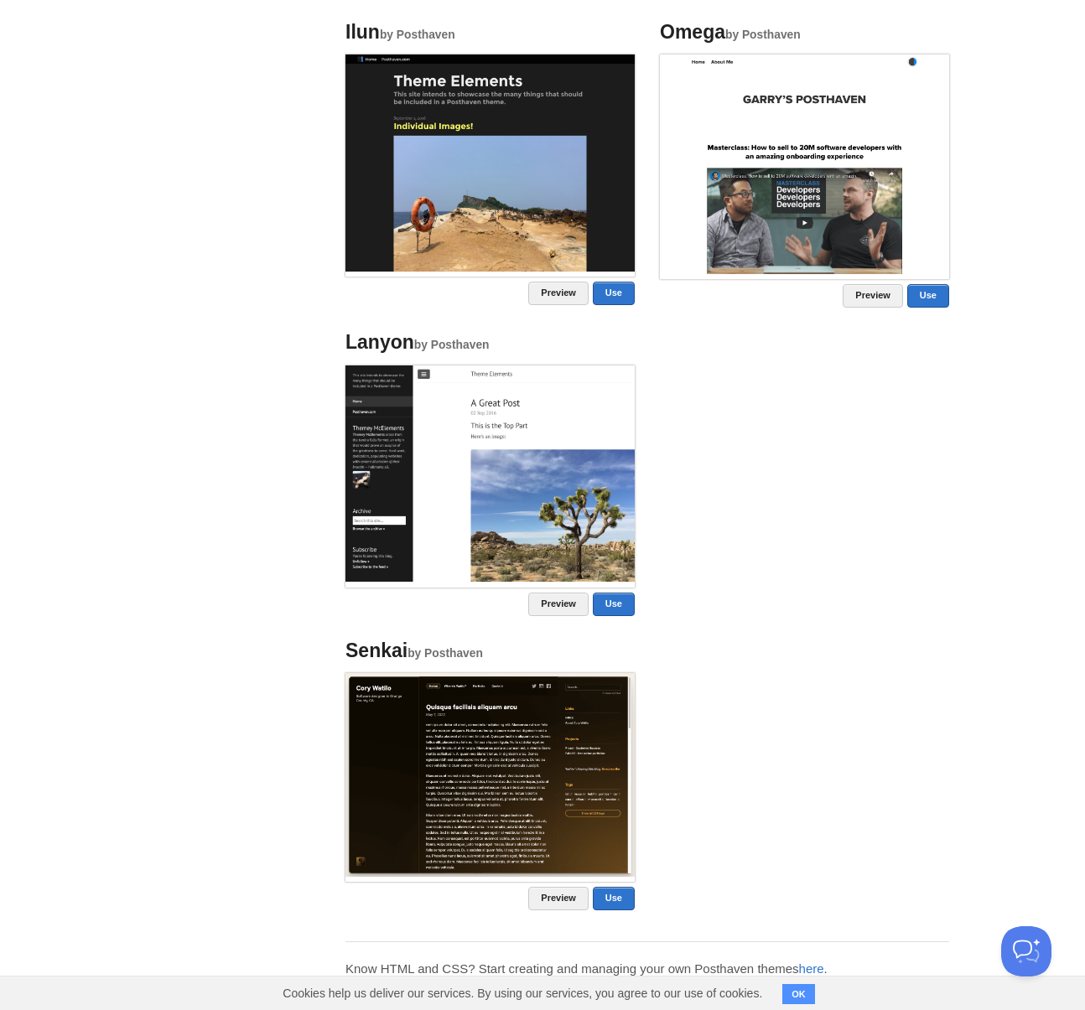
scroll to position [859, 0]
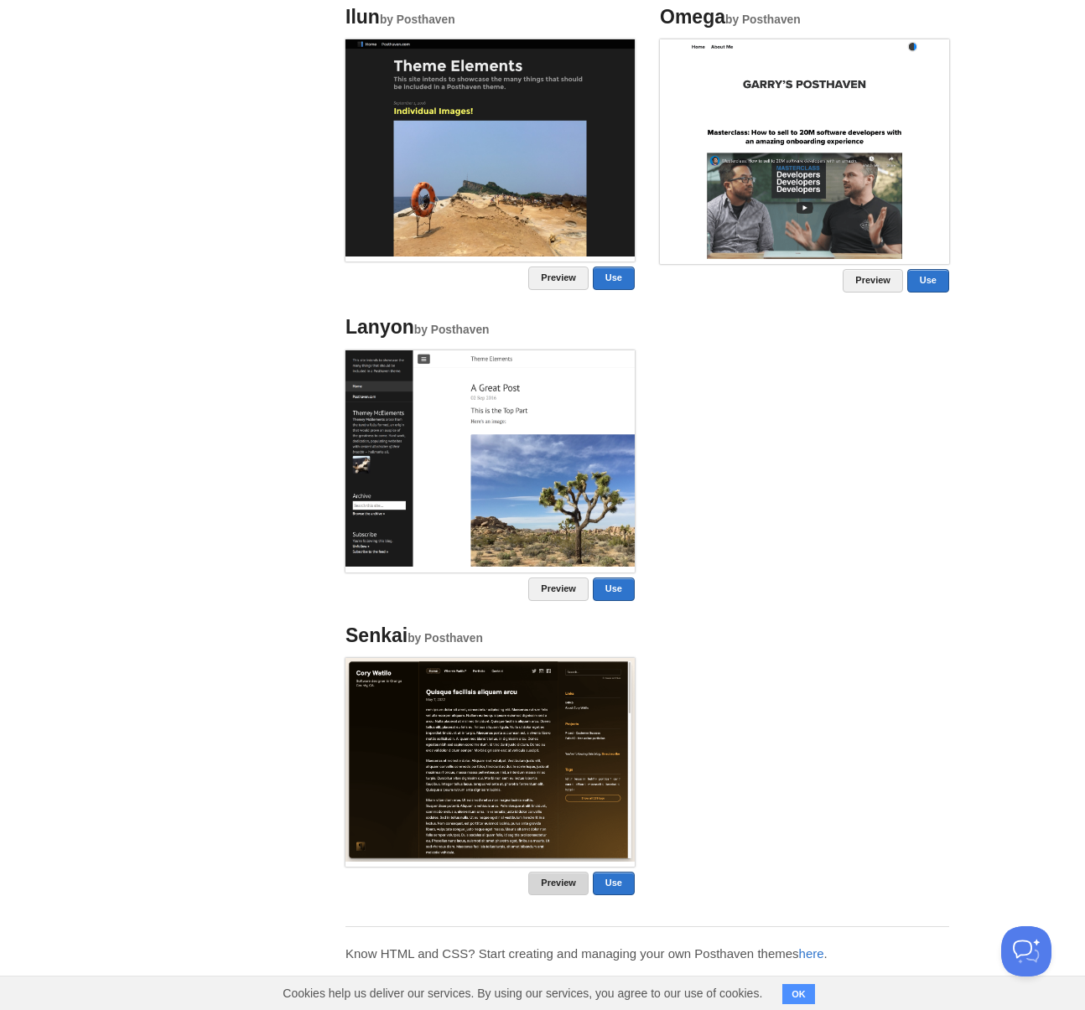
click at [550, 883] on link "Preview" at bounding box center [558, 883] width 60 height 23
